Goal: Task Accomplishment & Management: Use online tool/utility

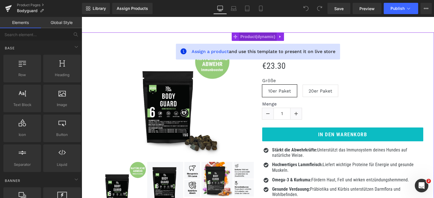
click at [255, 34] on span "Product" at bounding box center [258, 36] width 38 height 8
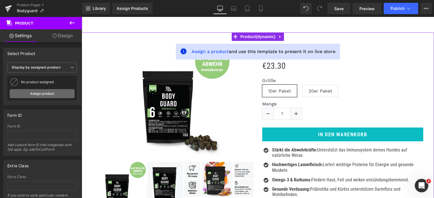
click at [34, 97] on link "Assign product" at bounding box center [42, 93] width 65 height 9
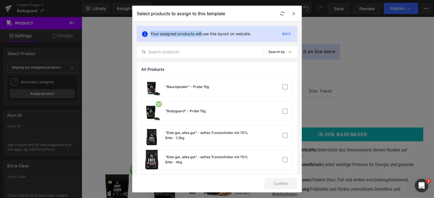
drag, startPoint x: 239, startPoint y: 13, endPoint x: 202, endPoint y: 30, distance: 40.3
click at [202, 30] on div "Select products to assign to this template Your assigned products will use this…" at bounding box center [216, 99] width 169 height 187
click at [295, 11] on icon at bounding box center [293, 13] width 5 height 5
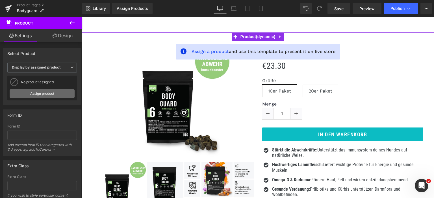
click at [50, 94] on link "Assign product" at bounding box center [42, 93] width 65 height 9
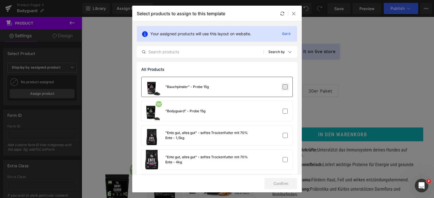
click at [283, 89] on label at bounding box center [284, 86] width 5 height 5
click at [285, 87] on input "checkbox" at bounding box center [285, 87] width 0 height 0
click at [286, 87] on label at bounding box center [284, 86] width 5 height 5
click at [285, 87] on input "checkbox" at bounding box center [285, 87] width 0 height 0
click at [283, 111] on label at bounding box center [284, 111] width 5 height 5
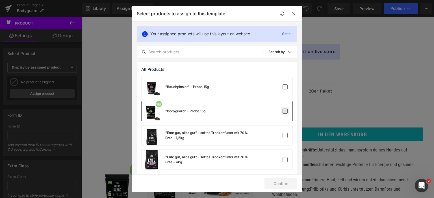
click at [285, 111] on input "checkbox" at bounding box center [285, 111] width 0 height 0
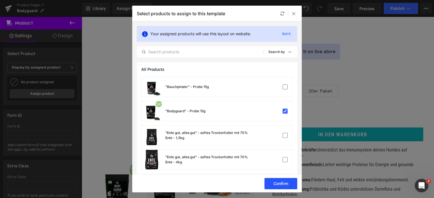
click at [283, 185] on button "Confirm" at bounding box center [280, 183] width 33 height 11
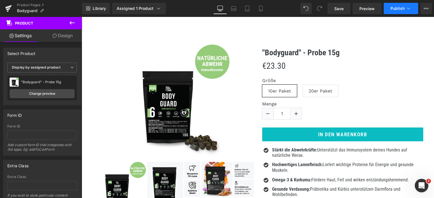
click at [402, 7] on span "Publish" at bounding box center [397, 8] width 14 height 5
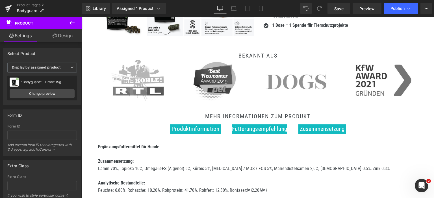
scroll to position [268, 0]
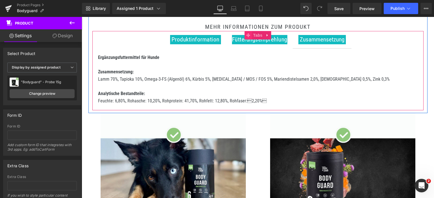
click at [247, 38] on span at bounding box center [247, 35] width 7 height 8
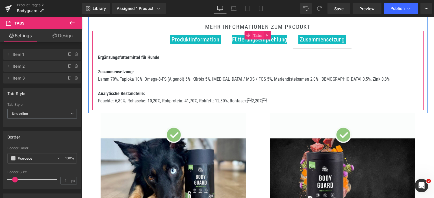
click at [258, 36] on span "Tabs" at bounding box center [258, 35] width 12 height 8
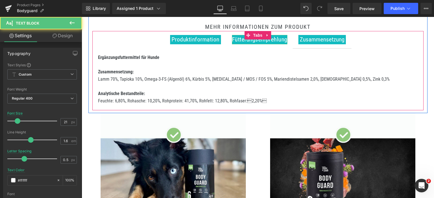
click at [262, 39] on span "Fütterungsempfehlung" at bounding box center [259, 39] width 55 height 7
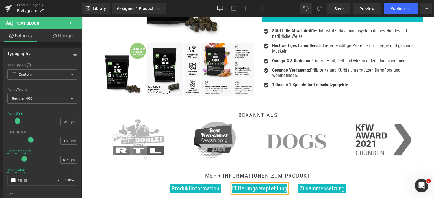
scroll to position [0, 0]
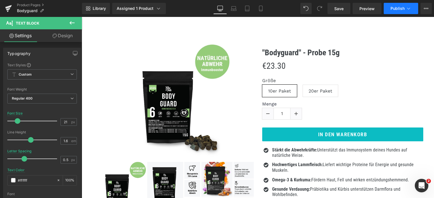
click at [398, 8] on span "Publish" at bounding box center [397, 8] width 14 height 5
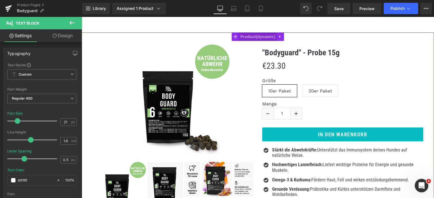
click at [258, 38] on span "Product" at bounding box center [258, 36] width 38 height 8
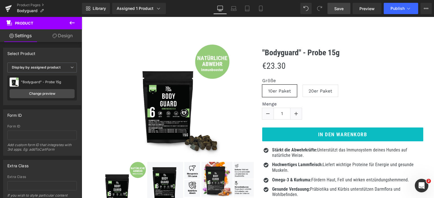
click at [331, 9] on link "Save" at bounding box center [338, 8] width 23 height 11
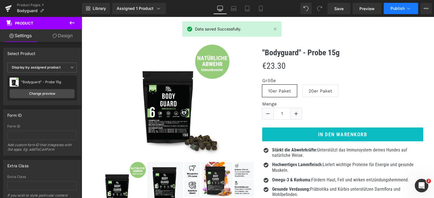
click at [393, 12] on button "Publish" at bounding box center [401, 8] width 34 height 11
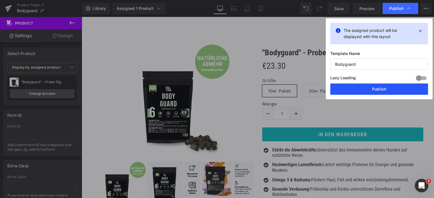
click at [365, 87] on button "Publish" at bounding box center [379, 89] width 98 height 11
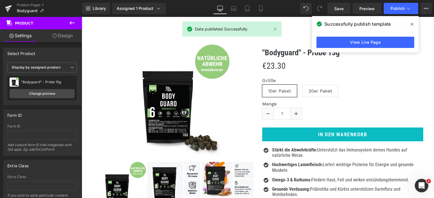
click at [70, 22] on icon at bounding box center [72, 22] width 7 height 7
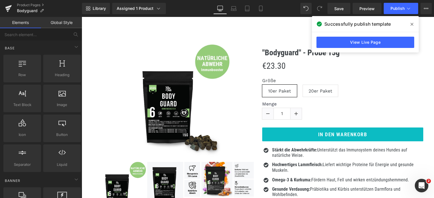
drag, startPoint x: 410, startPoint y: 23, endPoint x: 273, endPoint y: 12, distance: 137.4
click at [410, 23] on span at bounding box center [411, 24] width 9 height 9
